Goal: Complete application form

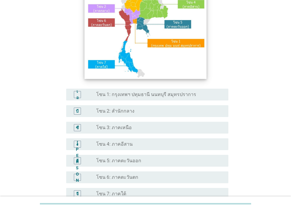
scroll to position [30, 0]
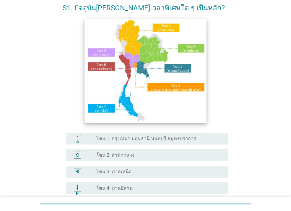
click at [146, 78] on img at bounding box center [145, 70] width 122 height 104
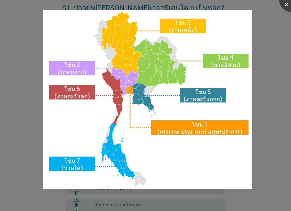
click at [272, 22] on div at bounding box center [145, 105] width 291 height 211
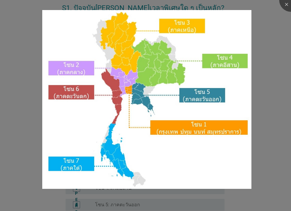
click at [275, 27] on div at bounding box center [145, 105] width 291 height 211
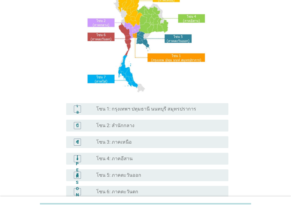
click at [112, 162] on div "ปุ่มวิทยุ[PERSON_NAME]เลือก โซน 4: ภาคอีสาน" at bounding box center [159, 158] width 127 height 7
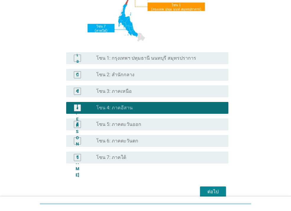
scroll to position [139, 0]
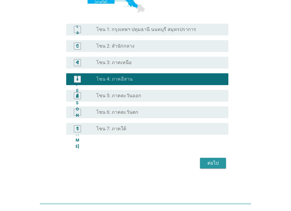
click at [216, 164] on font "ต่อไป" at bounding box center [212, 163] width 11 height 6
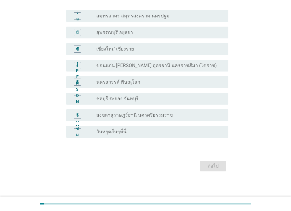
scroll to position [45, 0]
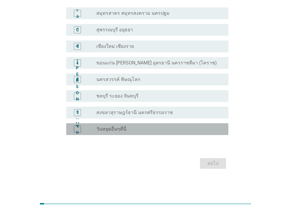
click at [132, 128] on div "ปุ่มวิทยุ[PERSON_NAME]เลือก วันหยุดอื่นๆที่นี่" at bounding box center [157, 129] width 123 height 6
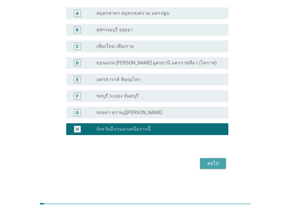
click at [210, 166] on div "ต่อไป" at bounding box center [213, 163] width 17 height 7
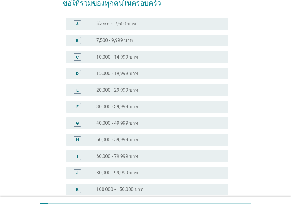
scroll to position [0, 0]
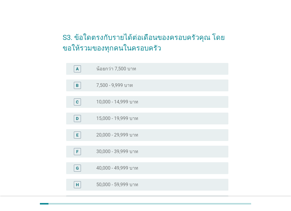
click at [138, 79] on div "B radio_button_unchecked 7,500 - 9,999 บาท" at bounding box center [146, 85] width 166 height 17
click at [127, 79] on div "B radio_button_unchecked 7,500 - 9,999 บาท" at bounding box center [146, 85] width 166 height 17
click at [129, 85] on label "7,500 - 9,999 บาท" at bounding box center [114, 85] width 37 height 6
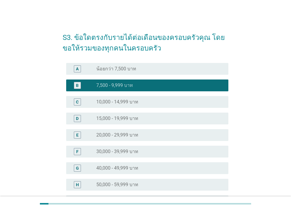
click at [133, 108] on div "C radio_button_unchecked 10,000 - 14,999 บาท" at bounding box center [146, 102] width 166 height 17
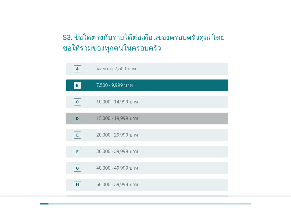
click at [134, 117] on label "15,000 - 19,999 บาท" at bounding box center [117, 119] width 42 height 6
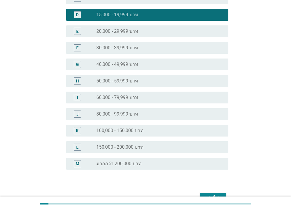
scroll to position [138, 0]
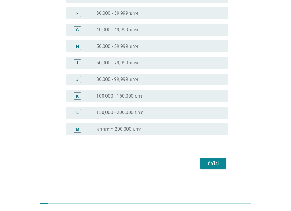
click at [128, 14] on label "30,000 - 39,999 บาท" at bounding box center [117, 13] width 42 height 6
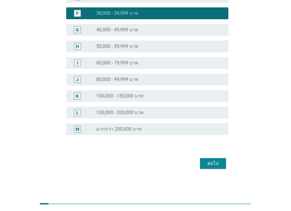
click at [216, 160] on div "ต่อไป" at bounding box center [213, 163] width 17 height 7
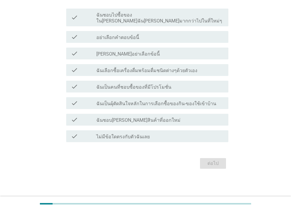
scroll to position [0, 0]
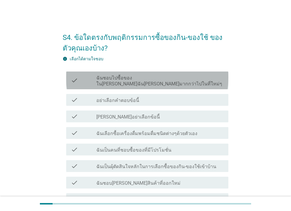
click at [133, 82] on div "check check_box_outline_blank ฉันชอบไปซื้อของใน[PERSON_NAME]ฉัน[PERSON_NAME]มาก…" at bounding box center [147, 80] width 162 height 18
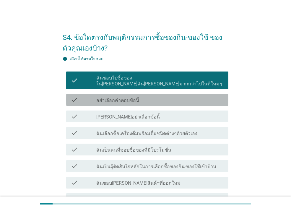
click at [132, 97] on label "อย่าเลือกคำตอบข้อนี้" at bounding box center [117, 100] width 43 height 6
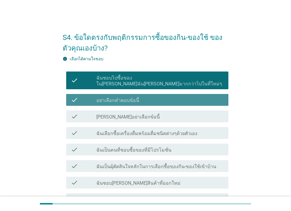
click at [131, 97] on label "อย่าเลือกคำตอบข้อนี้" at bounding box center [117, 100] width 43 height 6
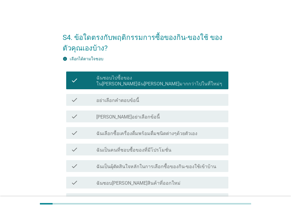
click at [134, 59] on div "info เลือกได้ตามใจชอบ" at bounding box center [146, 59] width 166 height 6
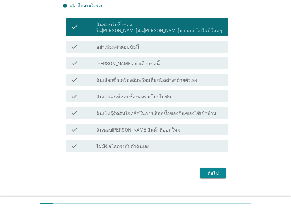
scroll to position [57, 0]
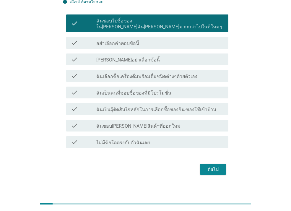
click at [159, 74] on label "ฉันเลือกซื้อเครื่องดื่มพร้อมดื่มชนิดต่างๆด้วยตัวเอง" at bounding box center [146, 77] width 101 height 6
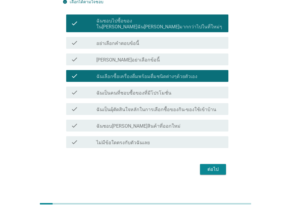
click at [162, 90] on label "ฉันเป็นคนที่ชอบซื้อของที่มีโปรโมชั่น" at bounding box center [133, 93] width 75 height 6
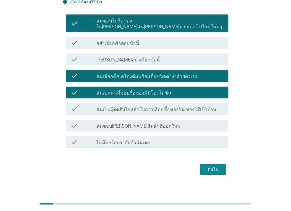
click at [137, 123] on label "ฉันชอบ[PERSON_NAME]สินค้าที่ออกใหม่" at bounding box center [138, 126] width 84 height 6
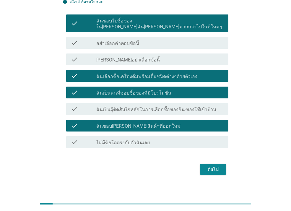
drag, startPoint x: 151, startPoint y: 103, endPoint x: 155, endPoint y: 104, distance: 3.8
click at [151, 107] on label "ฉันเป็นผุ้ตัดสินใจหลักในการเลือกซื้อของกิน-ของใช้เข้าบ้าน" at bounding box center [156, 110] width 120 height 6
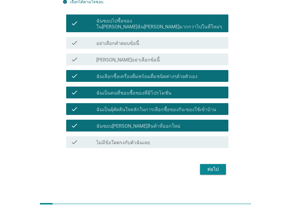
click at [213, 166] on div "ต่อไป" at bounding box center [213, 169] width 17 height 7
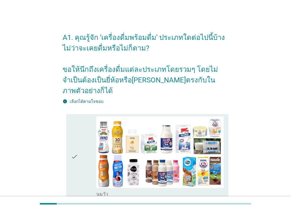
click at [142, 73] on h2 "A1. คุณรู้จัก 'เครื่องดื่มพร้อมดื่ม' ประเภทใดต่อไปนี้บ้าง ไม่ว่าจะเคยดื่มหรือไม…" at bounding box center [146, 61] width 166 height 70
click at [122, 46] on h2 "A1. คุณรู้จัก 'เครื่องดื่มพร้อมดื่ม' ประเภทใดต่อไปนี้บ้าง ไม่ว่าจะเคยดื่มหรือไม…" at bounding box center [146, 61] width 166 height 70
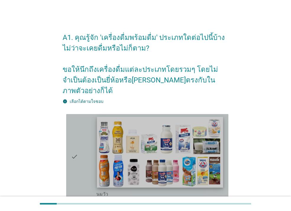
click at [131, 149] on img at bounding box center [160, 152] width 126 height 71
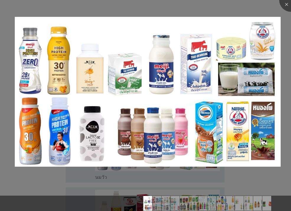
scroll to position [30, 0]
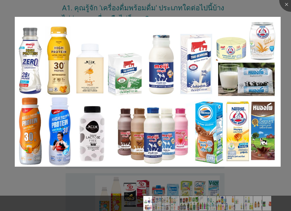
click at [80, 180] on div at bounding box center [145, 105] width 291 height 211
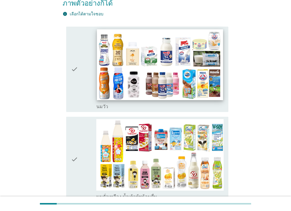
scroll to position [89, 0]
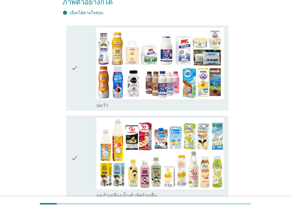
click at [75, 74] on icon "check" at bounding box center [74, 68] width 7 height 81
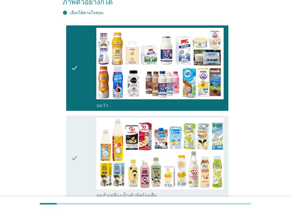
click at [83, 74] on div "check" at bounding box center [83, 68] width 25 height 81
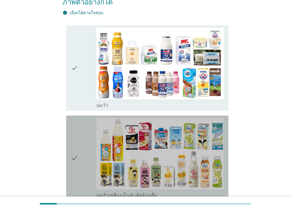
click at [82, 139] on div "check" at bounding box center [83, 158] width 25 height 81
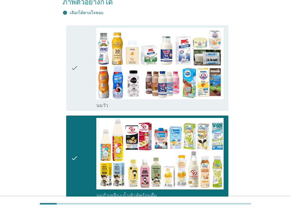
drag, startPoint x: 63, startPoint y: 66, endPoint x: 62, endPoint y: 70, distance: 4.6
click at [63, 65] on div "check check_box_outline_blank [PERSON_NAME]" at bounding box center [146, 68] width 166 height 90
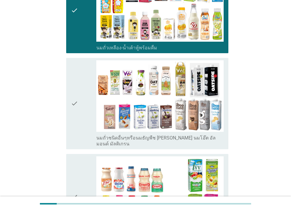
click at [82, 91] on div "check" at bounding box center [83, 103] width 25 height 87
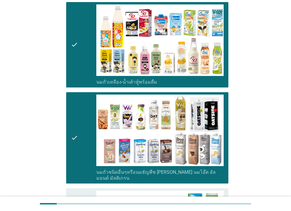
scroll to position [148, 0]
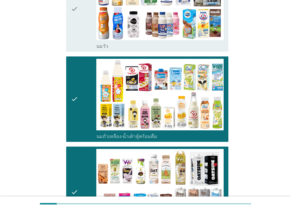
drag, startPoint x: 82, startPoint y: 22, endPoint x: 81, endPoint y: 26, distance: 4.2
click at [82, 23] on div "check" at bounding box center [83, 9] width 25 height 81
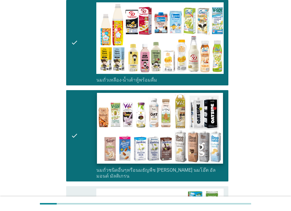
scroll to position [236, 0]
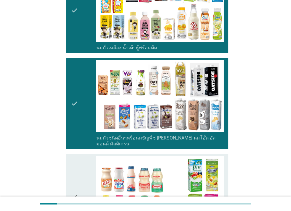
click at [88, 92] on div "check" at bounding box center [83, 103] width 25 height 87
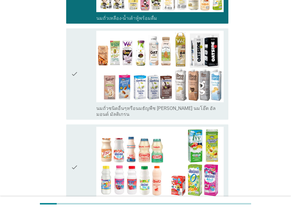
click at [80, 143] on div "check" at bounding box center [83, 167] width 25 height 81
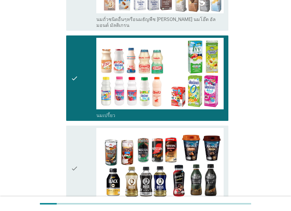
scroll to position [414, 0]
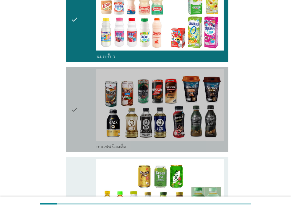
click at [90, 99] on div "check" at bounding box center [83, 109] width 25 height 81
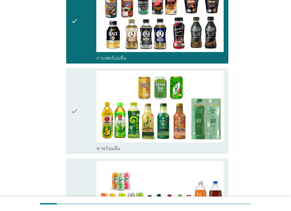
scroll to position [561, 0]
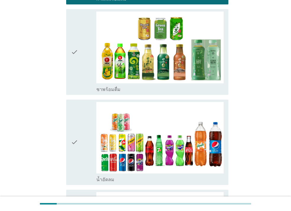
click at [84, 127] on div "check" at bounding box center [83, 142] width 25 height 81
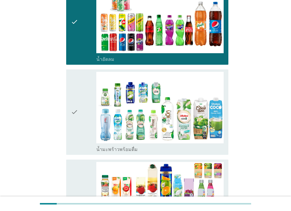
scroll to position [739, 0]
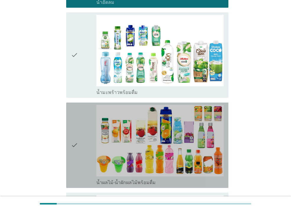
click at [78, 136] on div "check" at bounding box center [83, 145] width 25 height 81
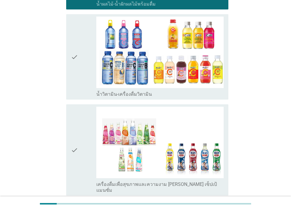
scroll to position [975, 0]
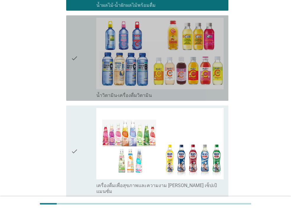
click at [77, 63] on icon "check" at bounding box center [74, 58] width 7 height 81
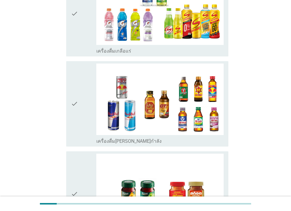
click at [87, 84] on div "check" at bounding box center [83, 104] width 25 height 81
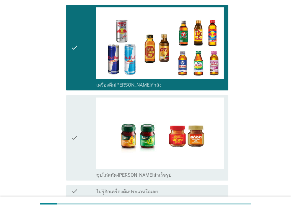
scroll to position [1235, 0]
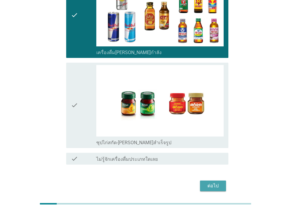
click at [212, 182] on div "ต่อไป" at bounding box center [213, 185] width 17 height 7
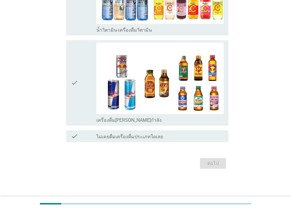
scroll to position [0, 0]
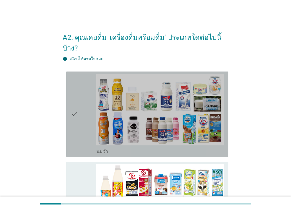
click at [79, 109] on div "check" at bounding box center [83, 114] width 25 height 81
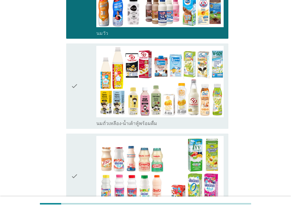
click at [82, 92] on div "check" at bounding box center [83, 86] width 25 height 81
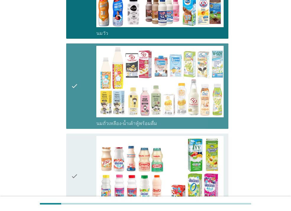
drag, startPoint x: 82, startPoint y: 152, endPoint x: 83, endPoint y: 156, distance: 3.7
click at [83, 154] on div "check" at bounding box center [83, 176] width 25 height 81
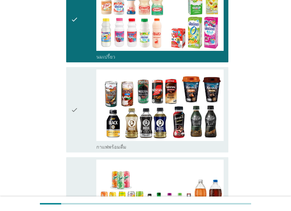
scroll to position [325, 0]
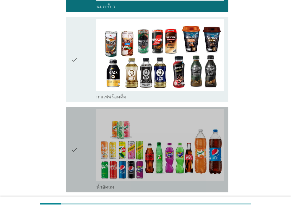
click at [86, 154] on div "check" at bounding box center [83, 149] width 25 height 81
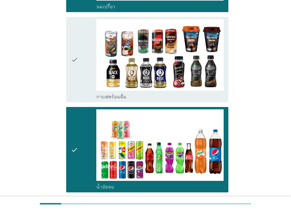
click at [93, 59] on div "check" at bounding box center [83, 59] width 25 height 81
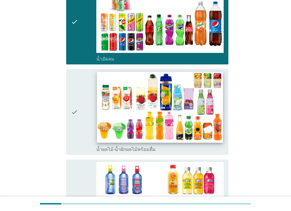
scroll to position [502, 0]
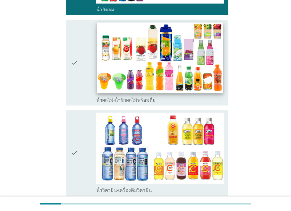
click at [96, 73] on div "check_box_outline_blank น้ำผลไม้-น้ำผักผลไม้พร้อมดื่ม" at bounding box center [159, 62] width 127 height 81
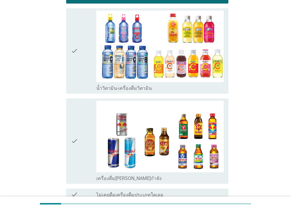
scroll to position [652, 0]
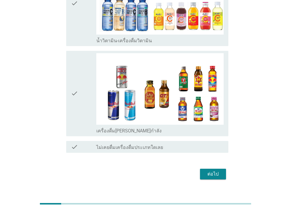
click at [86, 100] on div "check" at bounding box center [83, 93] width 25 height 81
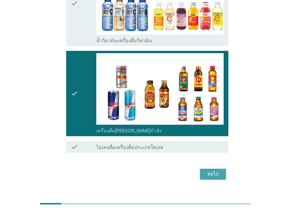
click at [212, 170] on div "ต่อไป" at bounding box center [213, 173] width 17 height 7
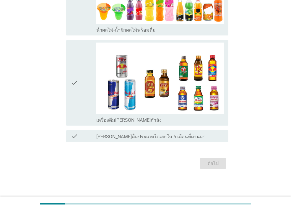
scroll to position [0, 0]
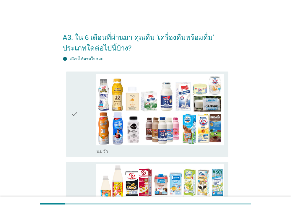
click at [73, 107] on icon "check" at bounding box center [74, 114] width 7 height 81
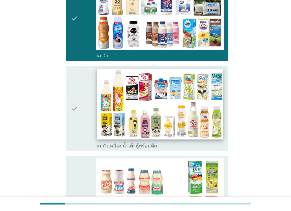
scroll to position [177, 0]
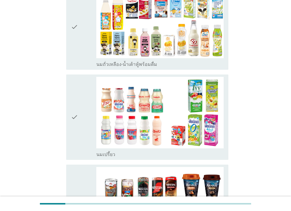
drag, startPoint x: 37, startPoint y: 123, endPoint x: 47, endPoint y: 126, distance: 10.0
click at [40, 123] on div "A3. ใน 6 เดือนที่ผ่านมา คุณดื่ม 'เครื่องดื่มพร้อมดื่ม' ประเภทใดต่อไปนี้บ้าง? in…" at bounding box center [145, 207] width 263 height 726
click at [66, 125] on div "check check_box_outline_blank นมเปรี้ยว" at bounding box center [146, 117] width 166 height 90
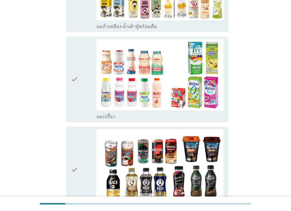
scroll to position [266, 0]
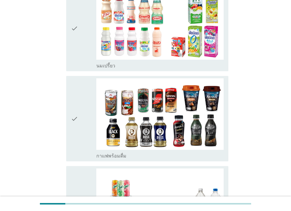
click at [73, 58] on icon "check" at bounding box center [74, 28] width 7 height 81
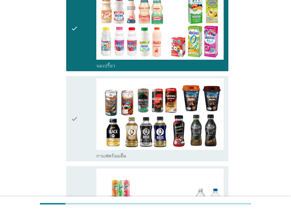
click at [82, 95] on div "check" at bounding box center [83, 118] width 25 height 81
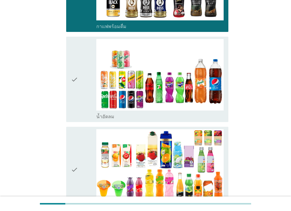
scroll to position [414, 0]
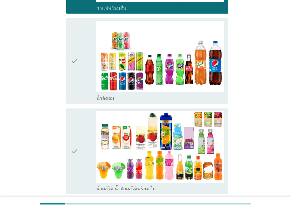
click at [90, 78] on div "check" at bounding box center [83, 61] width 25 height 81
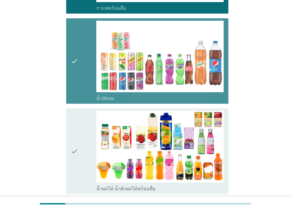
click at [89, 135] on div "check" at bounding box center [83, 151] width 25 height 81
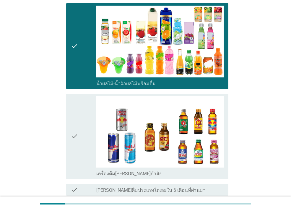
scroll to position [572, 0]
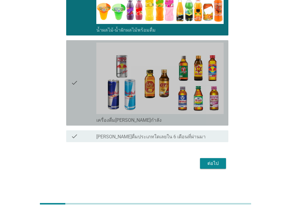
click at [78, 99] on icon "check" at bounding box center [74, 83] width 7 height 81
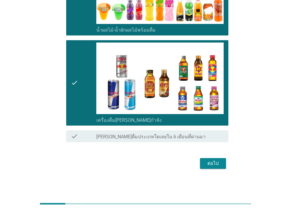
click at [216, 162] on div "ต่อไป" at bounding box center [213, 163] width 17 height 7
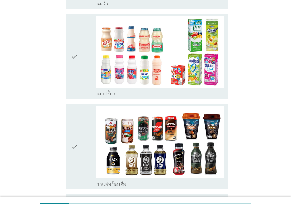
scroll to position [266, 0]
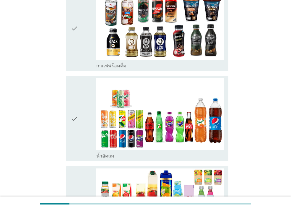
click at [86, 15] on div "check" at bounding box center [83, 28] width 25 height 81
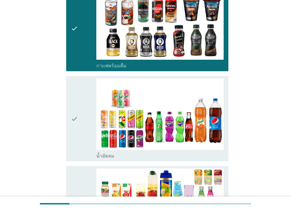
click at [90, 100] on div "check" at bounding box center [83, 118] width 25 height 81
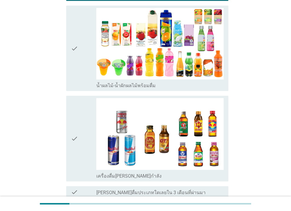
scroll to position [473, 0]
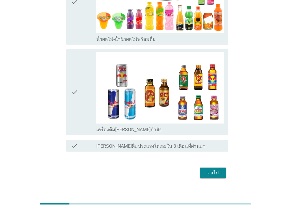
click at [219, 173] on div "ต่อไป" at bounding box center [213, 172] width 17 height 7
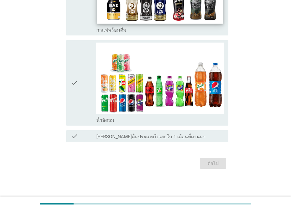
scroll to position [0, 0]
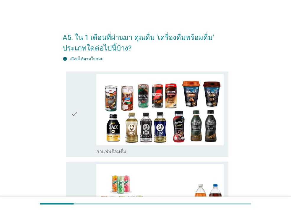
click at [84, 119] on div "check" at bounding box center [83, 114] width 25 height 81
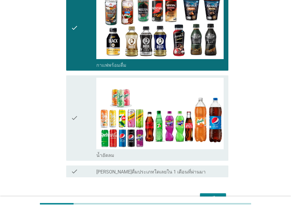
scroll to position [118, 0]
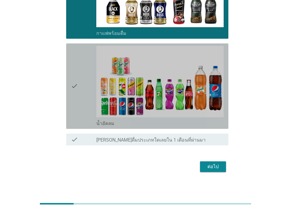
click at [85, 105] on div "check" at bounding box center [83, 86] width 25 height 81
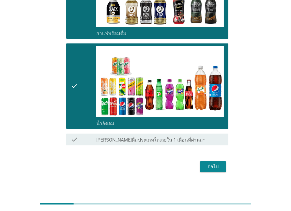
click at [201, 171] on button "ต่อไป" at bounding box center [213, 166] width 26 height 11
click at [206, 165] on div "ต่อไป" at bounding box center [146, 167] width 166 height 14
